Goal: Task Accomplishment & Management: Use online tool/utility

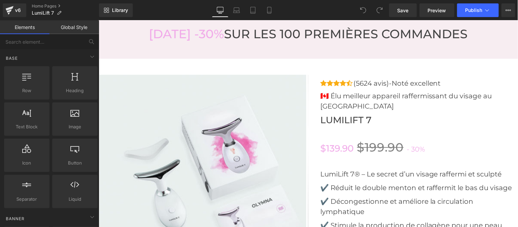
scroll to position [2040, 0]
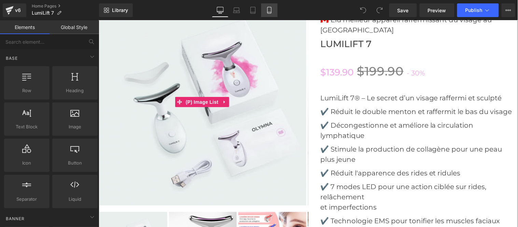
click at [267, 9] on icon at bounding box center [269, 10] width 7 height 7
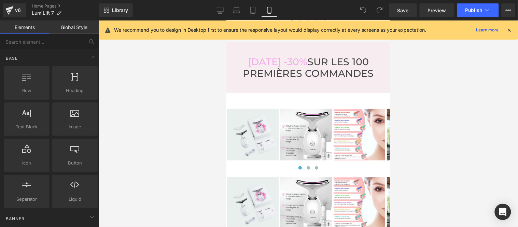
scroll to position [2691, 0]
click at [307, 119] on img at bounding box center [306, 135] width 52 height 52
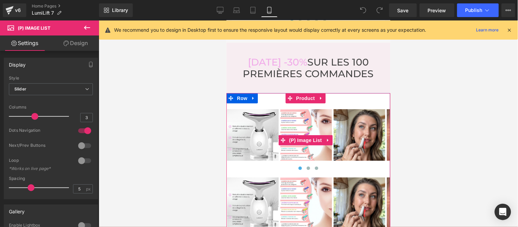
click at [308, 149] on div at bounding box center [305, 134] width 52 height 53
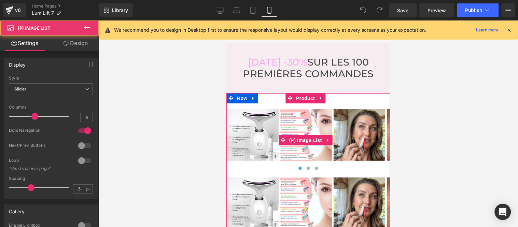
scroll to position [2729, 0]
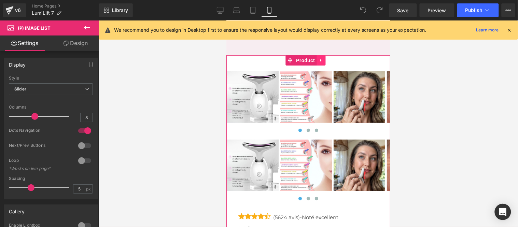
click at [319, 58] on icon at bounding box center [320, 60] width 5 height 5
click at [326, 58] on icon at bounding box center [325, 60] width 5 height 5
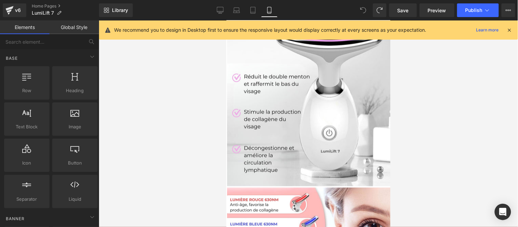
scroll to position [2957, 0]
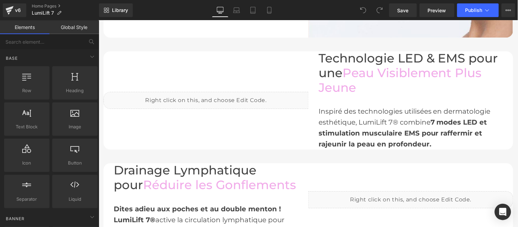
scroll to position [606, 0]
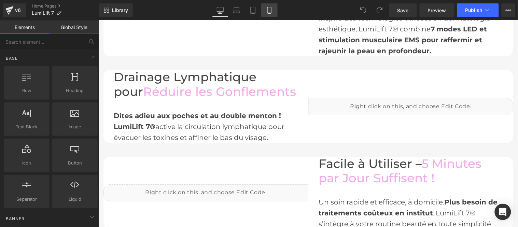
click at [270, 6] on link "Mobile" at bounding box center [269, 10] width 16 height 14
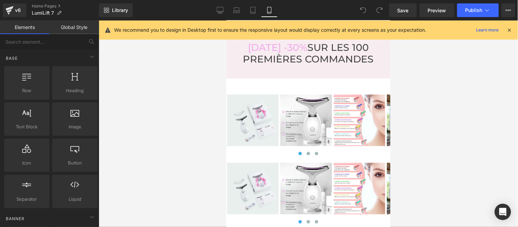
scroll to position [2692, 0]
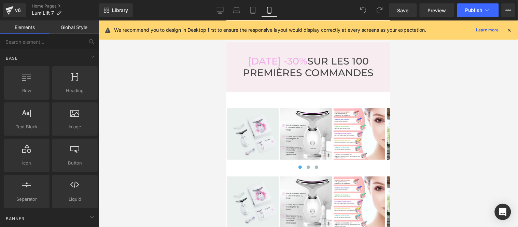
click at [317, 123] on div "‹ ›" at bounding box center [308, 138] width 164 height 63
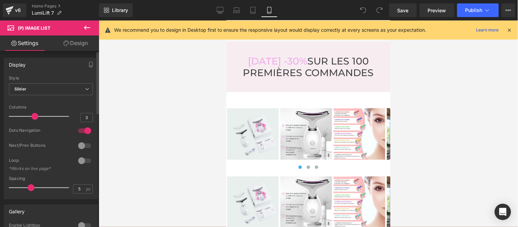
drag, startPoint x: 31, startPoint y: 114, endPoint x: 39, endPoint y: 117, distance: 8.6
click at [0, 111] on div "Display Default Slider Style Slider Default Slider 1 Columns 1 4 Columns 4 3 Co…" at bounding box center [51, 126] width 102 height 147
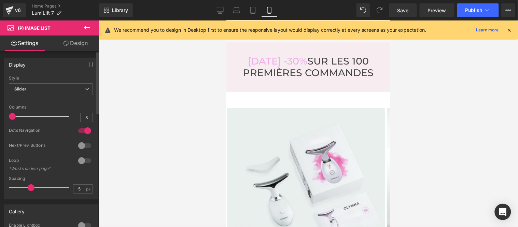
click at [85, 131] on div at bounding box center [84, 130] width 16 height 11
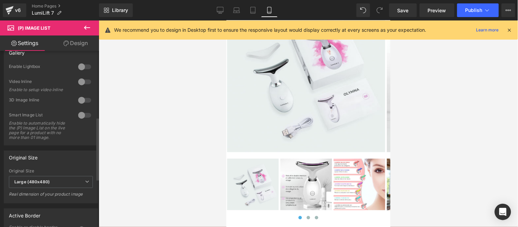
scroll to position [189, 0]
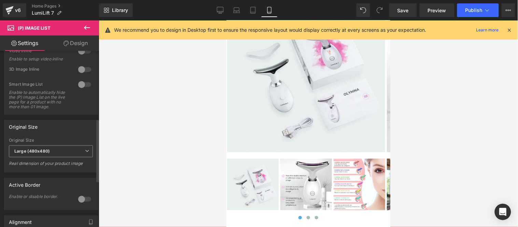
click at [62, 157] on span "Large (480x480)" at bounding box center [51, 151] width 84 height 12
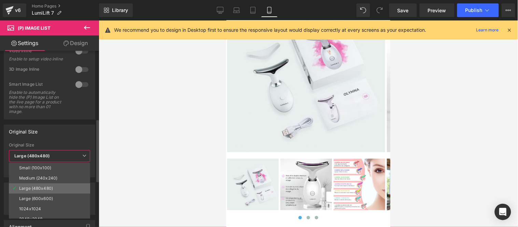
scroll to position [5, 0]
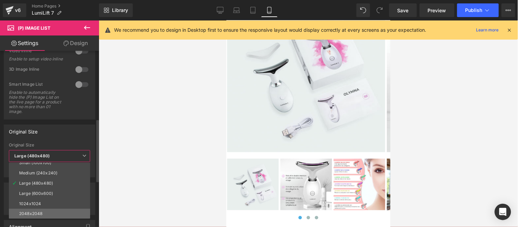
click at [40, 209] on li "2048x2048" at bounding box center [51, 214] width 84 height 10
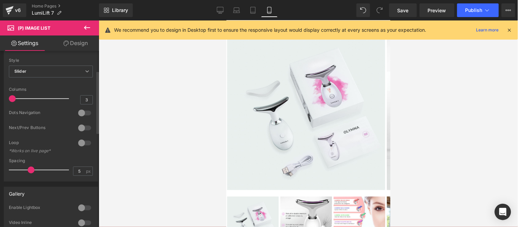
scroll to position [0, 0]
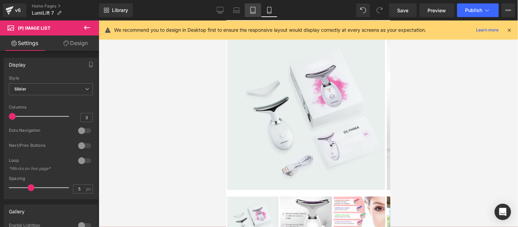
click at [251, 6] on link "Tablet" at bounding box center [253, 10] width 16 height 14
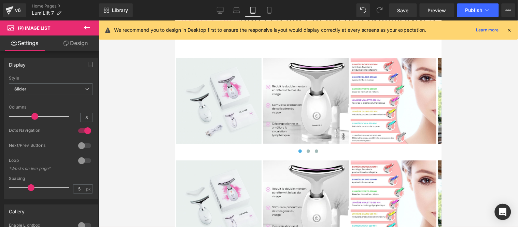
scroll to position [3257, 0]
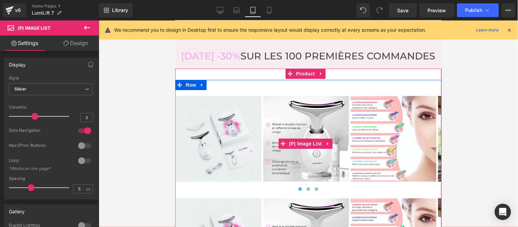
click at [334, 132] on img at bounding box center [306, 139] width 86 height 86
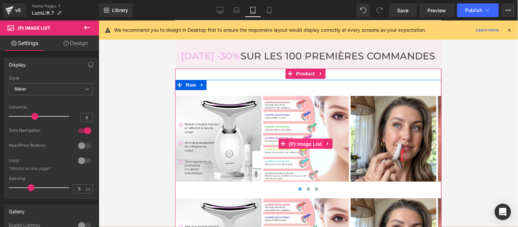
click at [313, 139] on span "(P) Image List" at bounding box center [305, 144] width 36 height 10
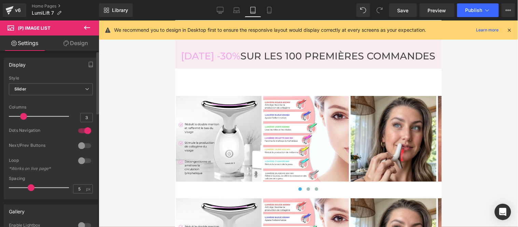
drag, startPoint x: 34, startPoint y: 115, endPoint x: 0, endPoint y: 117, distance: 34.5
click at [0, 116] on div "Display Default Slider Style Slider Default Slider 1 Columns 1 4 Columns 4 3 Co…" at bounding box center [51, 126] width 102 height 147
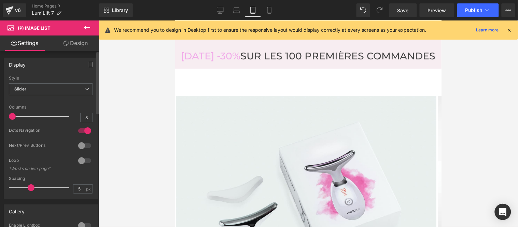
drag, startPoint x: 79, startPoint y: 131, endPoint x: 64, endPoint y: 131, distance: 15.0
click at [64, 131] on div "Dots Navigation" at bounding box center [51, 135] width 84 height 15
click at [84, 131] on div at bounding box center [84, 130] width 16 height 11
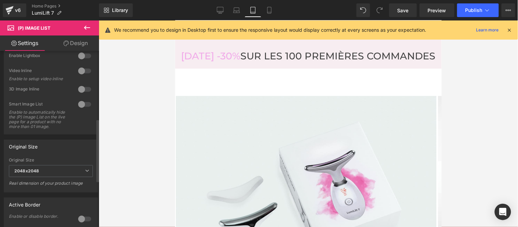
scroll to position [189, 0]
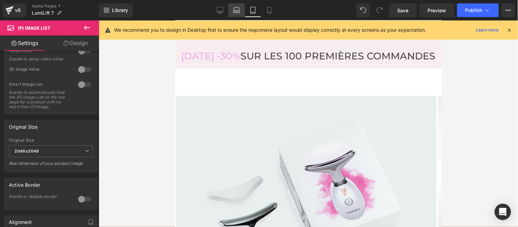
drag, startPoint x: 232, startPoint y: 12, endPoint x: 102, endPoint y: 30, distance: 131.6
click at [232, 12] on link "Laptop" at bounding box center [236, 10] width 16 height 14
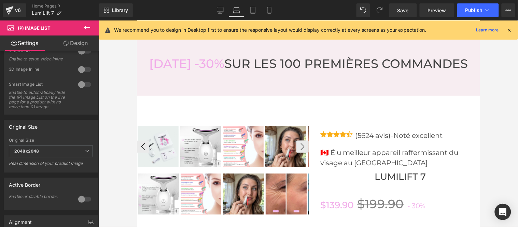
scroll to position [2306, 0]
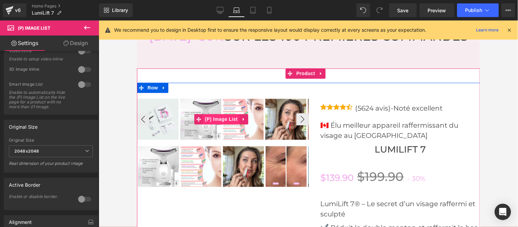
click at [223, 117] on span "(P) Image List" at bounding box center [221, 119] width 36 height 10
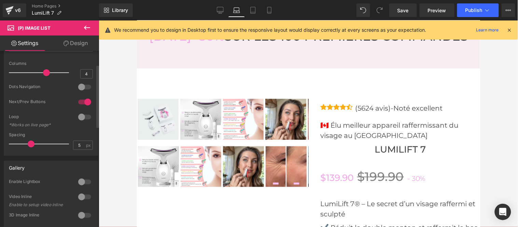
scroll to position [38, 0]
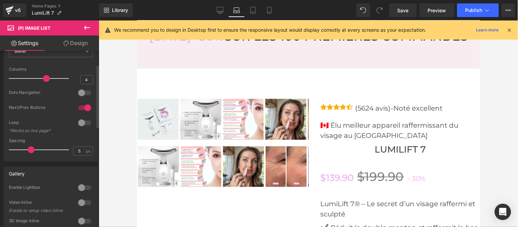
click at [0, 80] on div "Display Default Slider Style Slider Default Slider 1 Columns 1 4 Columns 4 3 Co…" at bounding box center [51, 88] width 102 height 147
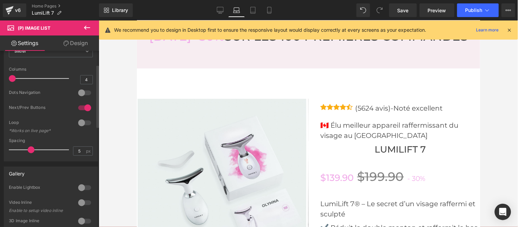
click at [84, 106] on div at bounding box center [84, 107] width 16 height 11
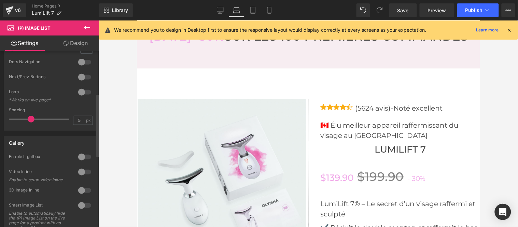
scroll to position [227, 0]
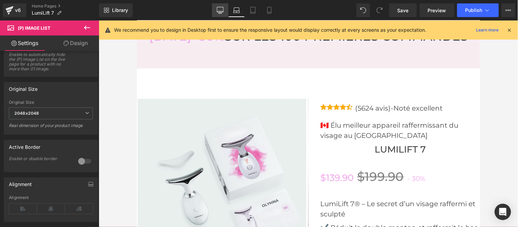
drag, startPoint x: 222, startPoint y: 8, endPoint x: 121, endPoint y: 44, distance: 107.9
click at [222, 8] on icon at bounding box center [220, 10] width 7 height 7
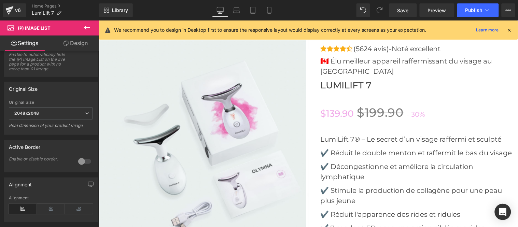
scroll to position [2045, 0]
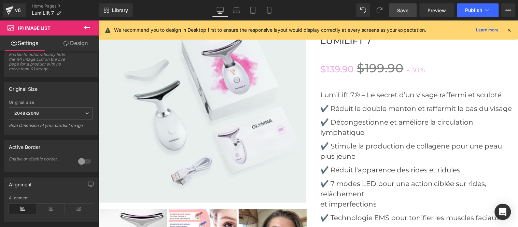
click at [405, 10] on span "Save" at bounding box center [402, 10] width 11 height 7
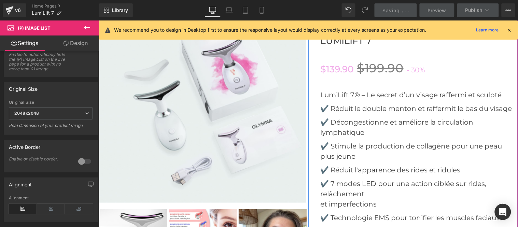
click at [511, 29] on icon at bounding box center [509, 30] width 6 height 6
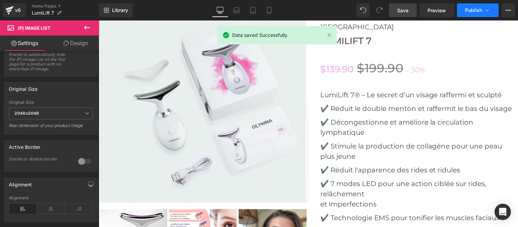
click at [473, 8] on span "Publish" at bounding box center [473, 10] width 17 height 5
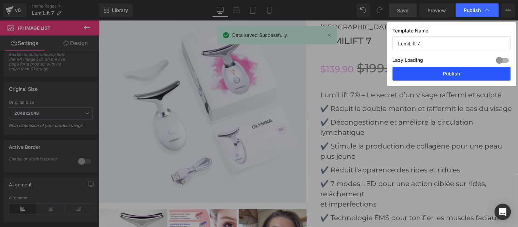
click at [450, 74] on button "Publish" at bounding box center [451, 74] width 118 height 14
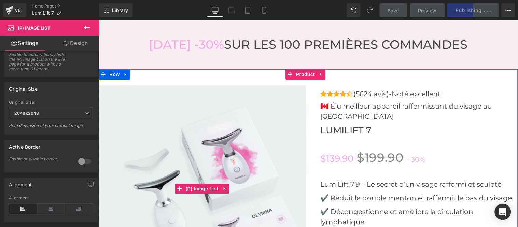
scroll to position [1970, 0]
